Goal: Information Seeking & Learning: Learn about a topic

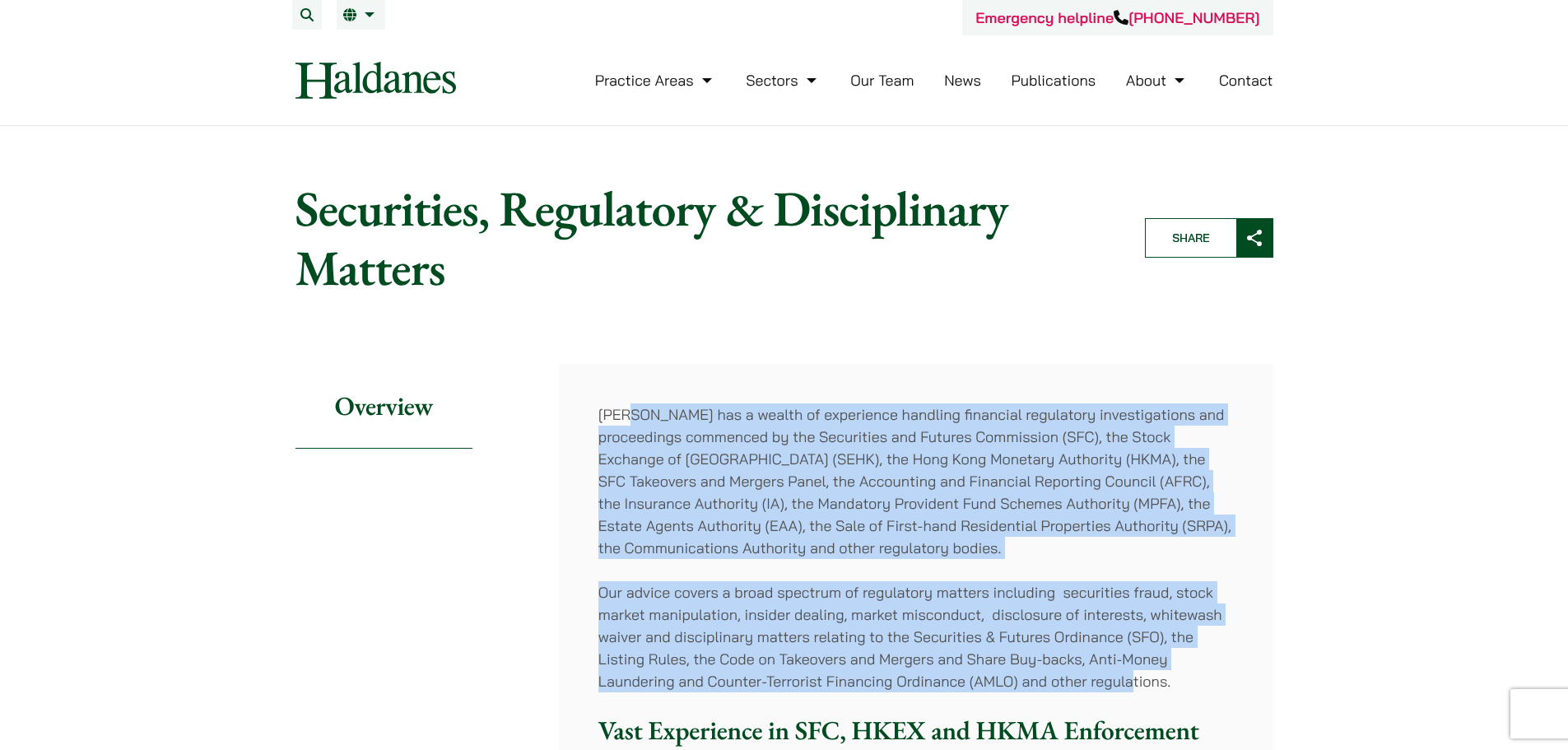
drag, startPoint x: 631, startPoint y: 412, endPoint x: 1136, endPoint y: 672, distance: 568.0
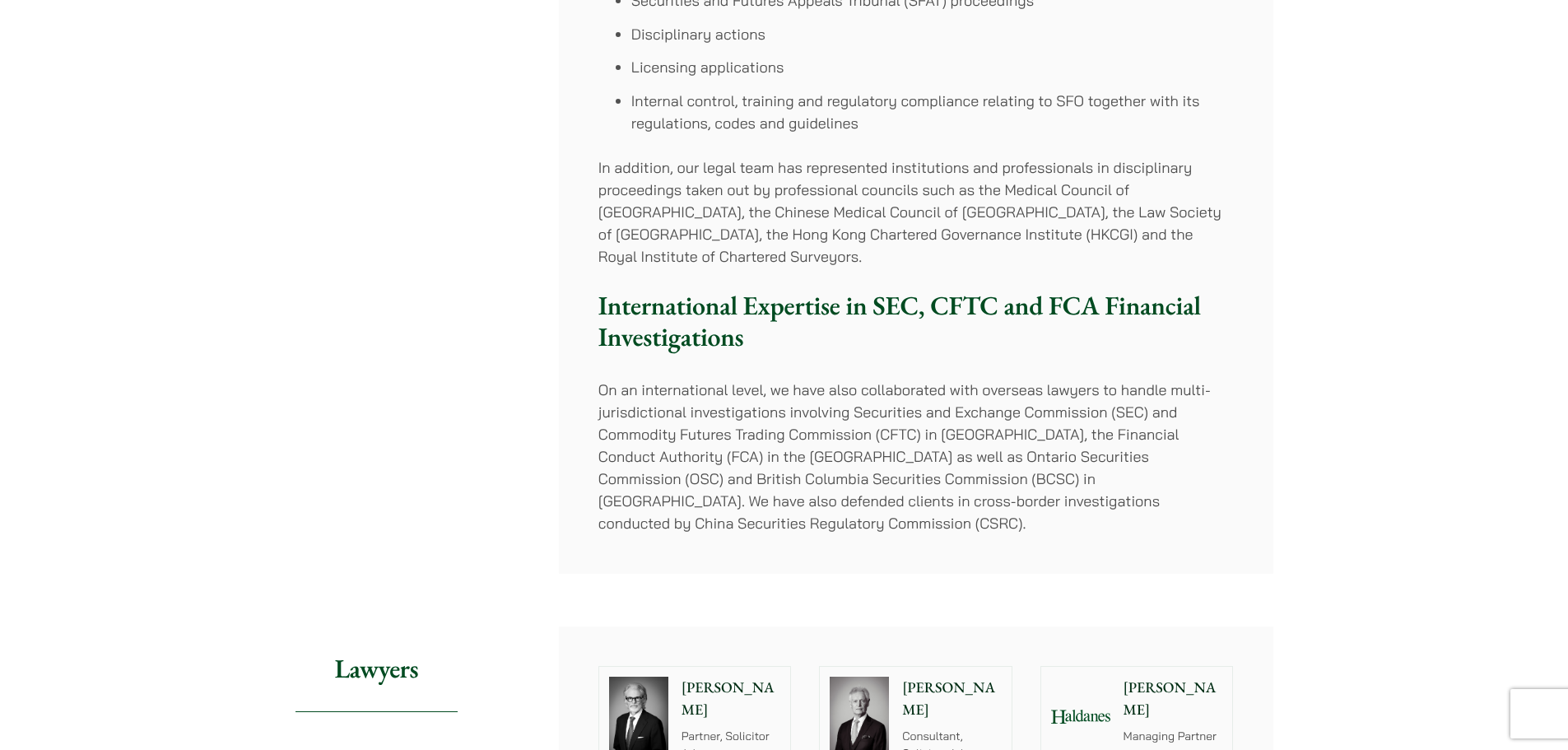
scroll to position [576, 0]
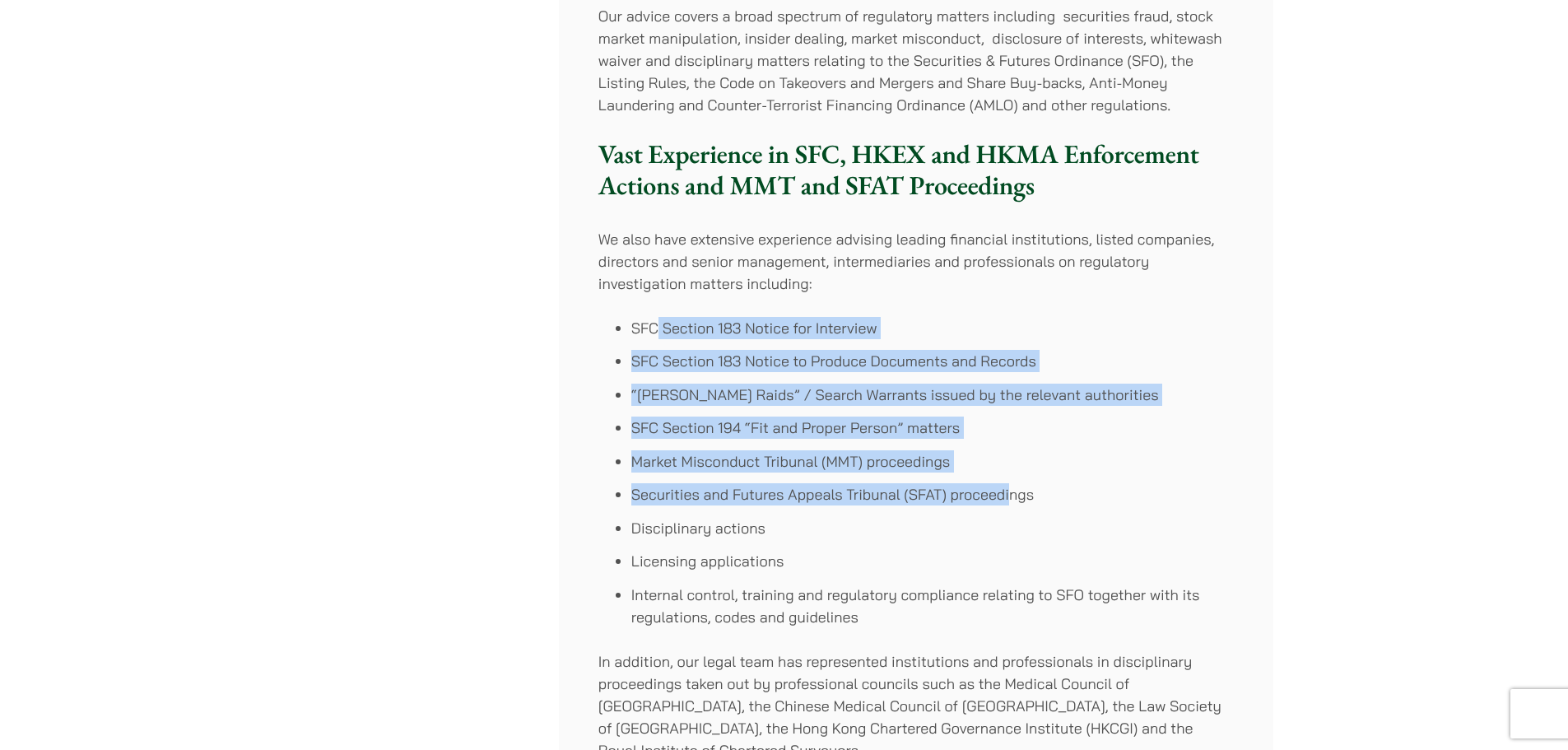
drag, startPoint x: 654, startPoint y: 333, endPoint x: 1012, endPoint y: 498, distance: 394.2
click at [1012, 498] on ul "SFC Section 183 Notice for Interview SFC Section 183 Notice to Produce Document…" at bounding box center [915, 472] width 635 height 311
click at [902, 442] on ul "SFC Section 183 Notice for Interview SFC Section 183 Notice to Produce Document…" at bounding box center [915, 472] width 635 height 311
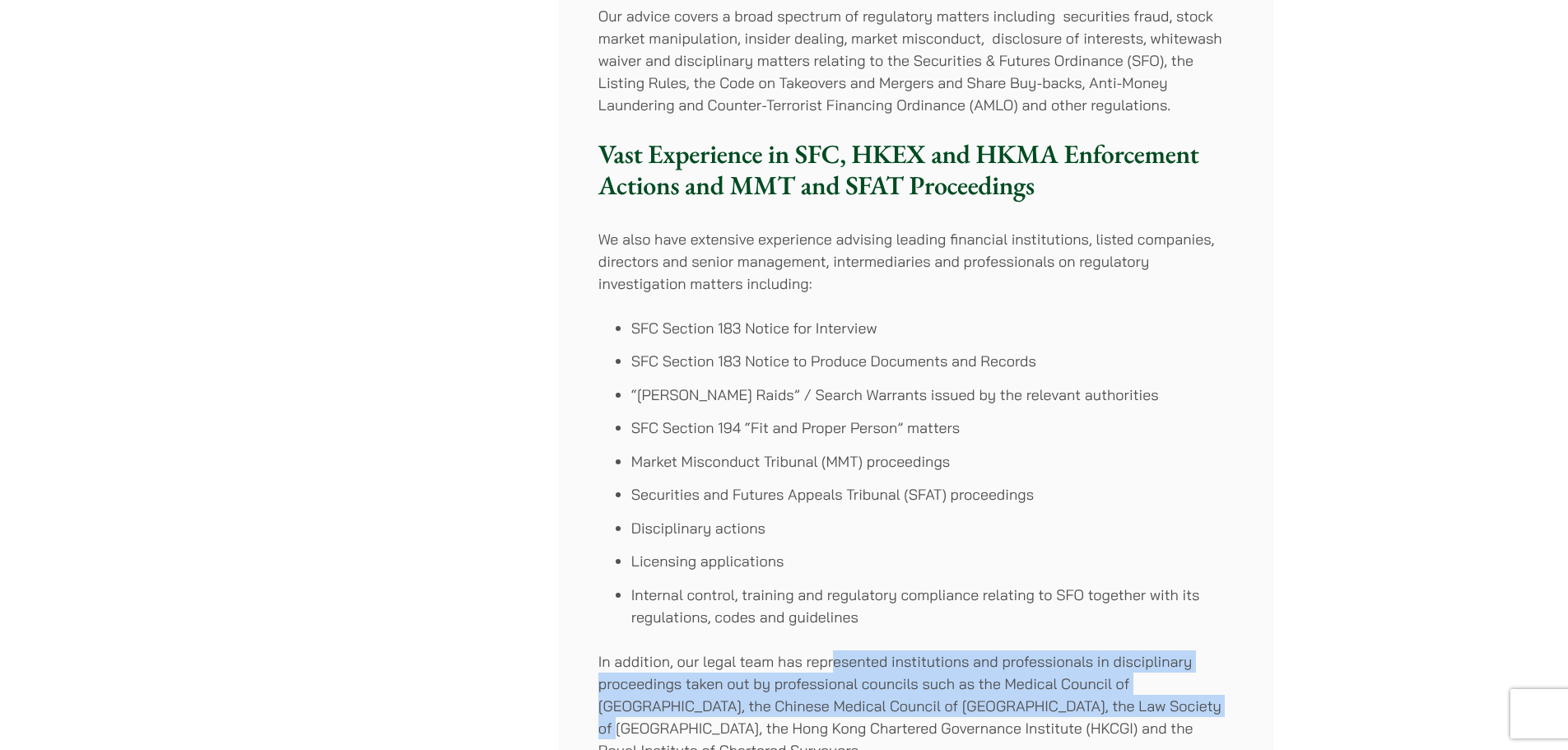
drag, startPoint x: 831, startPoint y: 662, endPoint x: 1143, endPoint y: 699, distance: 314.2
click at [1143, 699] on p "In addition, our legal team has represented institutions and professionals in d…" at bounding box center [915, 706] width 635 height 111
click at [816, 700] on p "In addition, our legal team has represented institutions and professionals in d…" at bounding box center [915, 706] width 635 height 111
click at [973, 685] on p "In addition, our legal team has represented institutions and professionals in d…" at bounding box center [915, 706] width 635 height 111
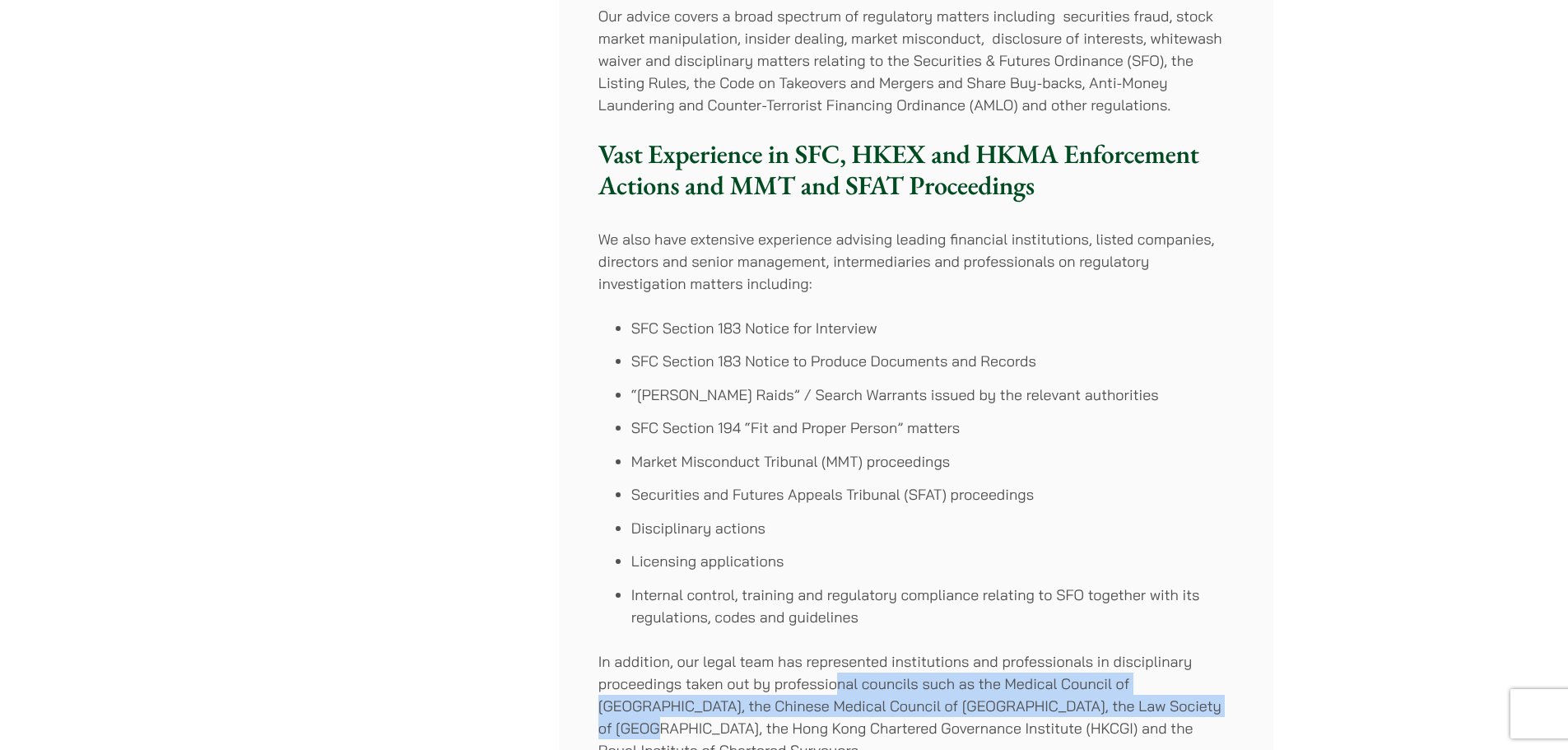
drag, startPoint x: 839, startPoint y: 685, endPoint x: 1175, endPoint y: 701, distance: 336.4
click at [1175, 701] on p "In addition, our legal team has represented institutions and professionals in d…" at bounding box center [915, 706] width 635 height 111
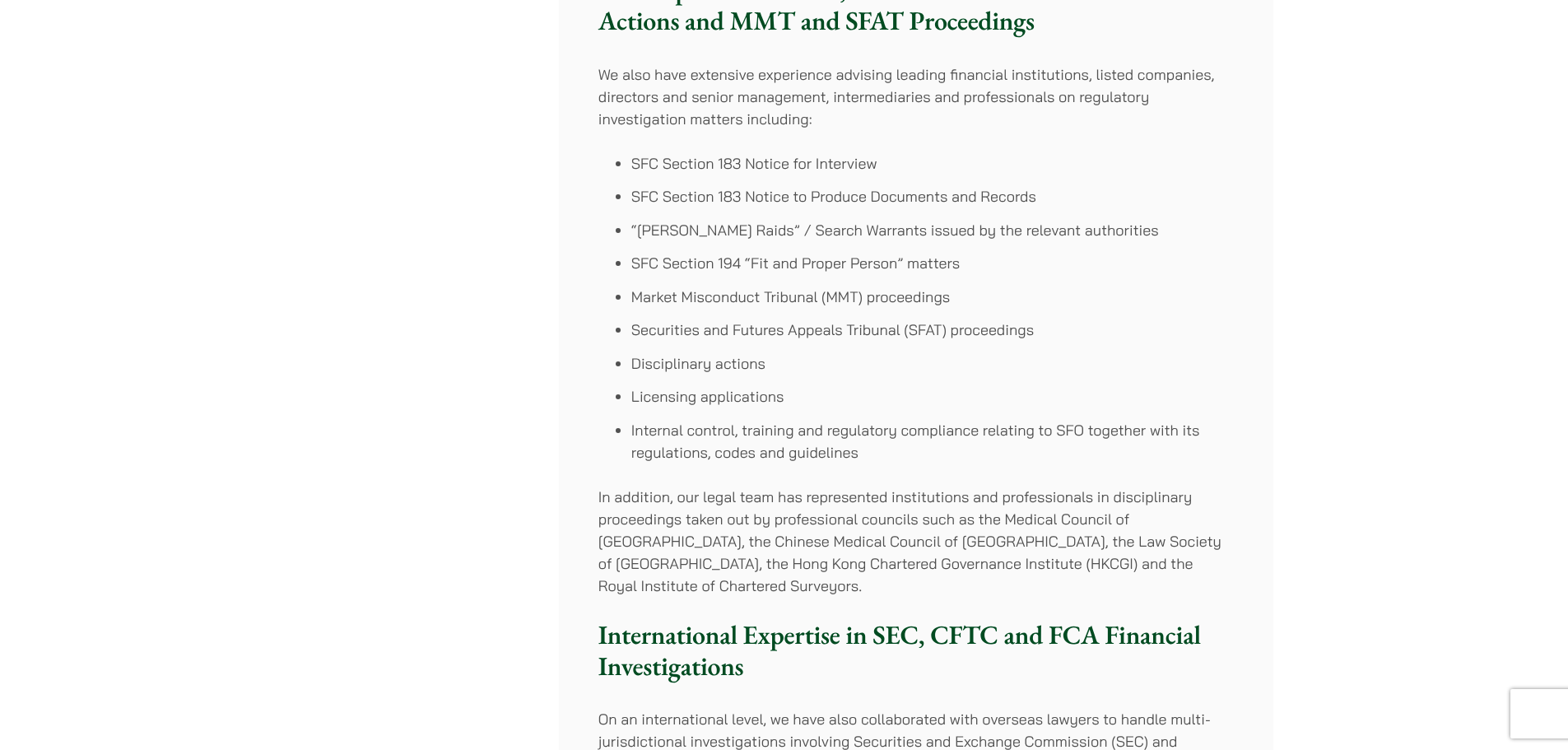
click at [797, 515] on p "In addition, our legal team has represented institutions and professionals in d…" at bounding box center [915, 541] width 635 height 111
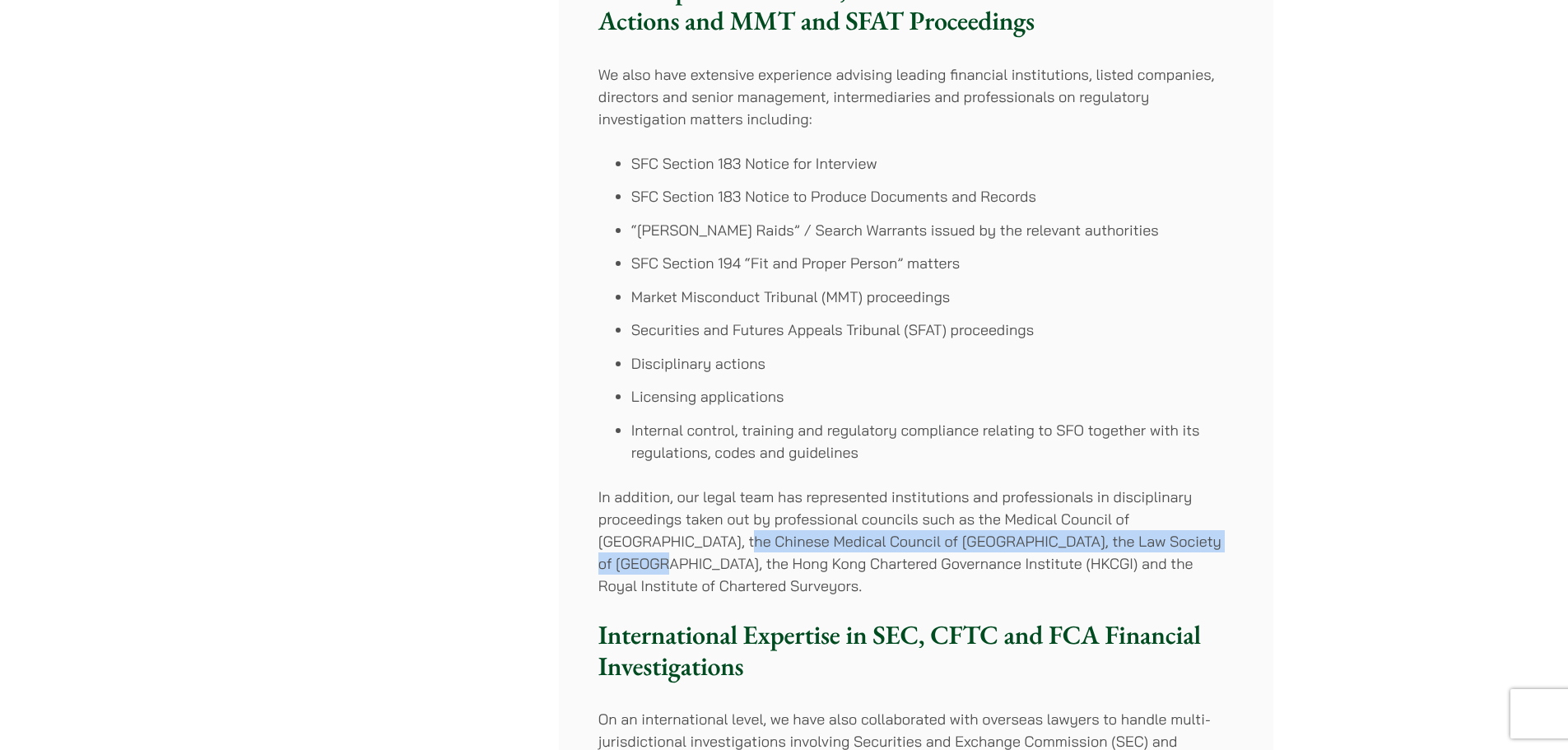
drag, startPoint x: 666, startPoint y: 536, endPoint x: 1174, endPoint y: 551, distance: 508.2
click at [1185, 551] on p "In addition, our legal team has represented institutions and professionals in d…" at bounding box center [915, 541] width 635 height 111
click at [874, 547] on p "In addition, our legal team has represented institutions and professionals in d…" at bounding box center [915, 541] width 635 height 111
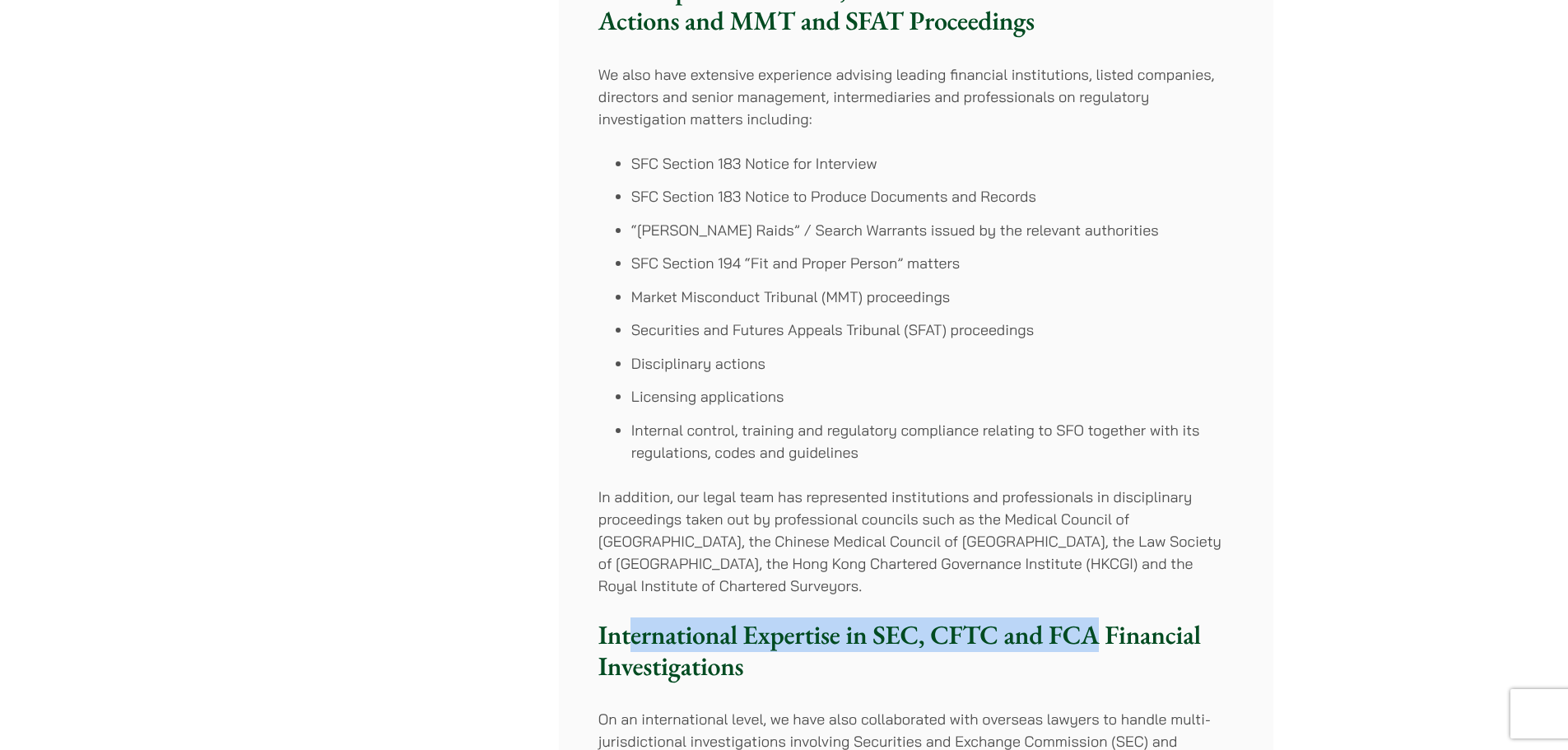
drag, startPoint x: 631, startPoint y: 616, endPoint x: 1091, endPoint y: 617, distance: 460.0
click at [1091, 617] on strong "International Expertise in SEC, CFTC and FCA Financial Investigations" at bounding box center [899, 650] width 602 height 65
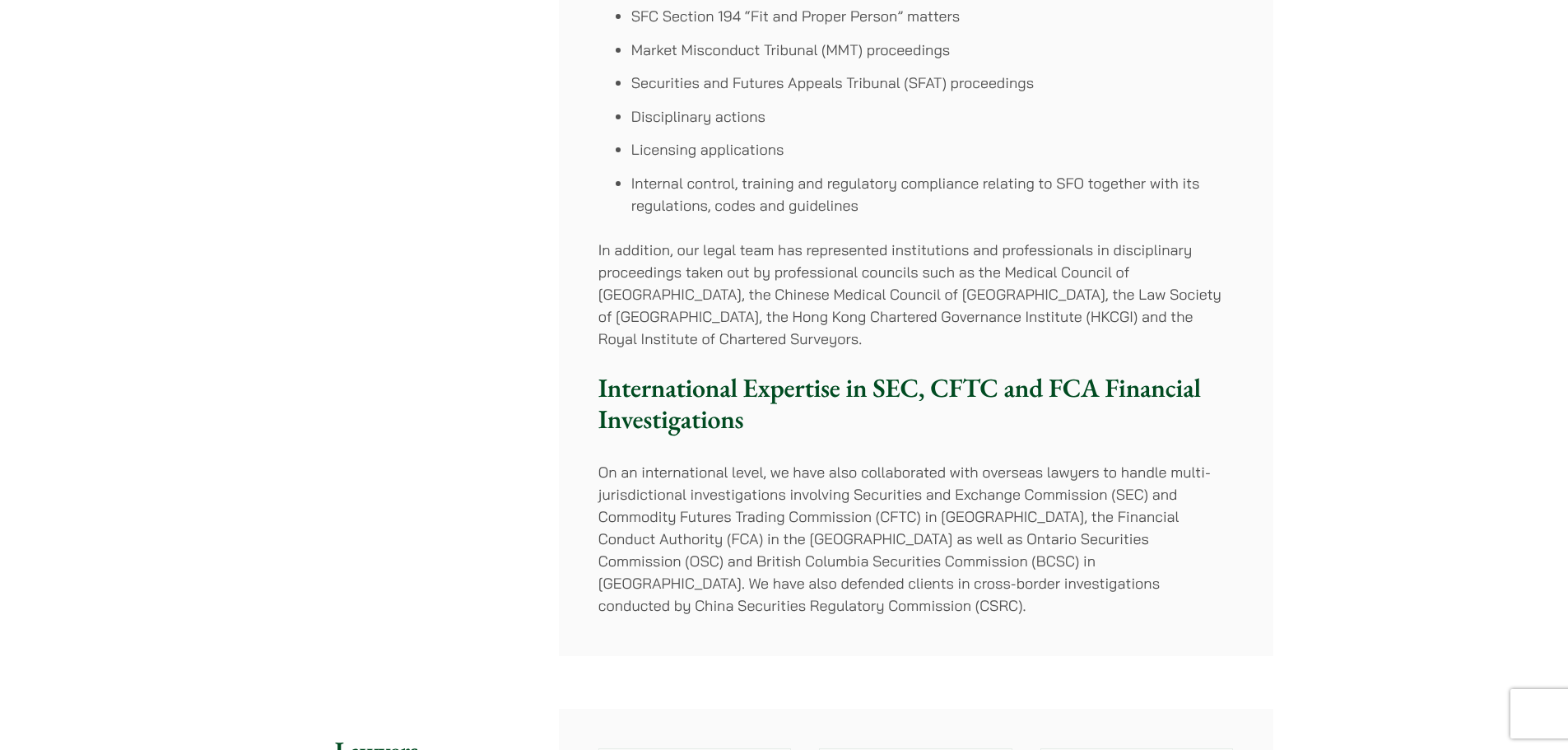
click at [730, 461] on p "On an international level, we have also collaborated with overseas lawyers to h…" at bounding box center [915, 539] width 635 height 156
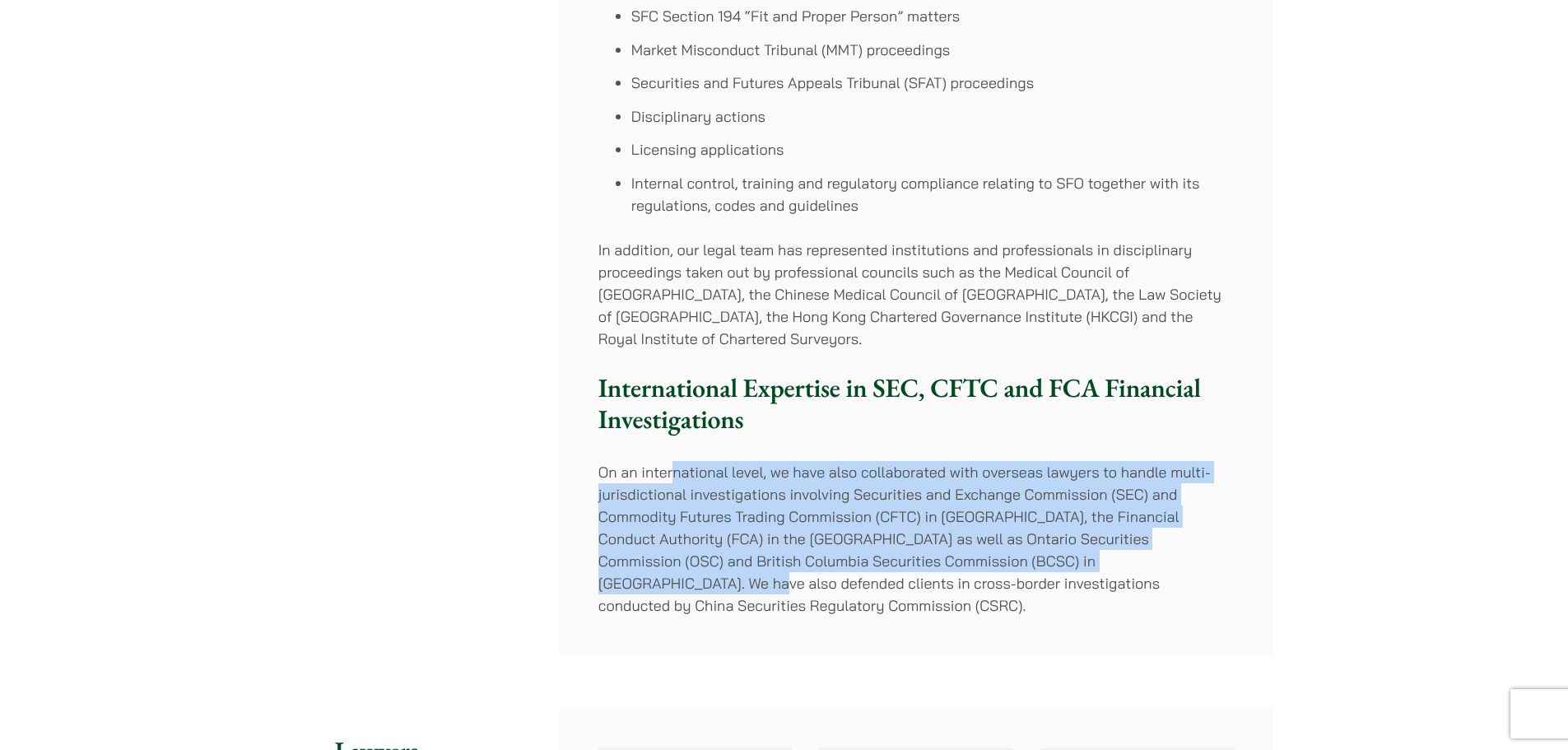
drag, startPoint x: 676, startPoint y: 451, endPoint x: 1142, endPoint y: 550, distance: 476.4
click at [1142, 550] on p "On an international level, we have also collaborated with overseas lawyers to h…" at bounding box center [915, 539] width 635 height 156
click at [941, 487] on p "On an international level, we have also collaborated with overseas lawyers to h…" at bounding box center [915, 539] width 635 height 156
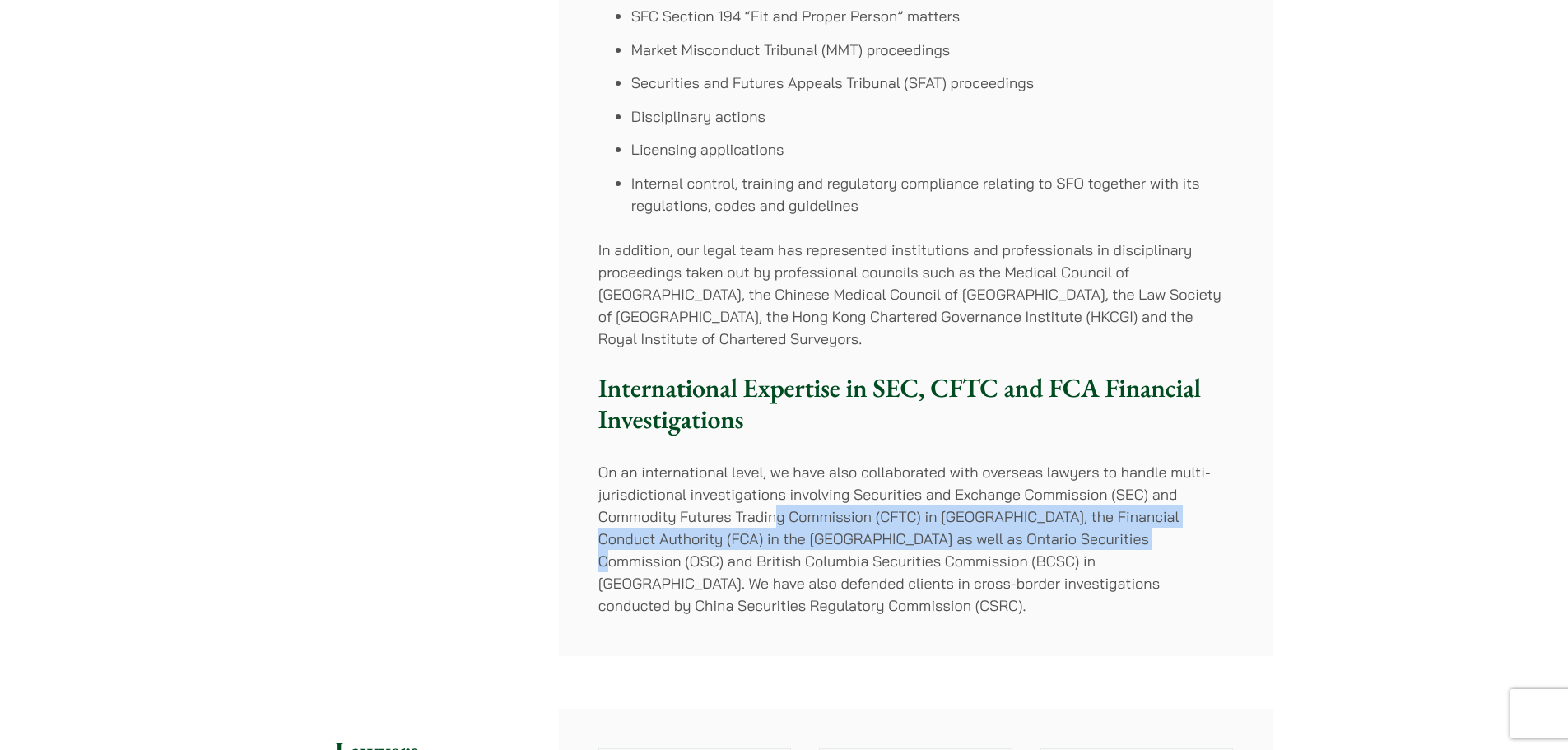
drag, startPoint x: 817, startPoint y: 486, endPoint x: 1100, endPoint y: 515, distance: 284.5
click at [1100, 515] on p "On an international level, we have also collaborated with overseas lawyers to h…" at bounding box center [915, 539] width 635 height 156
